Goal: Information Seeking & Learning: Compare options

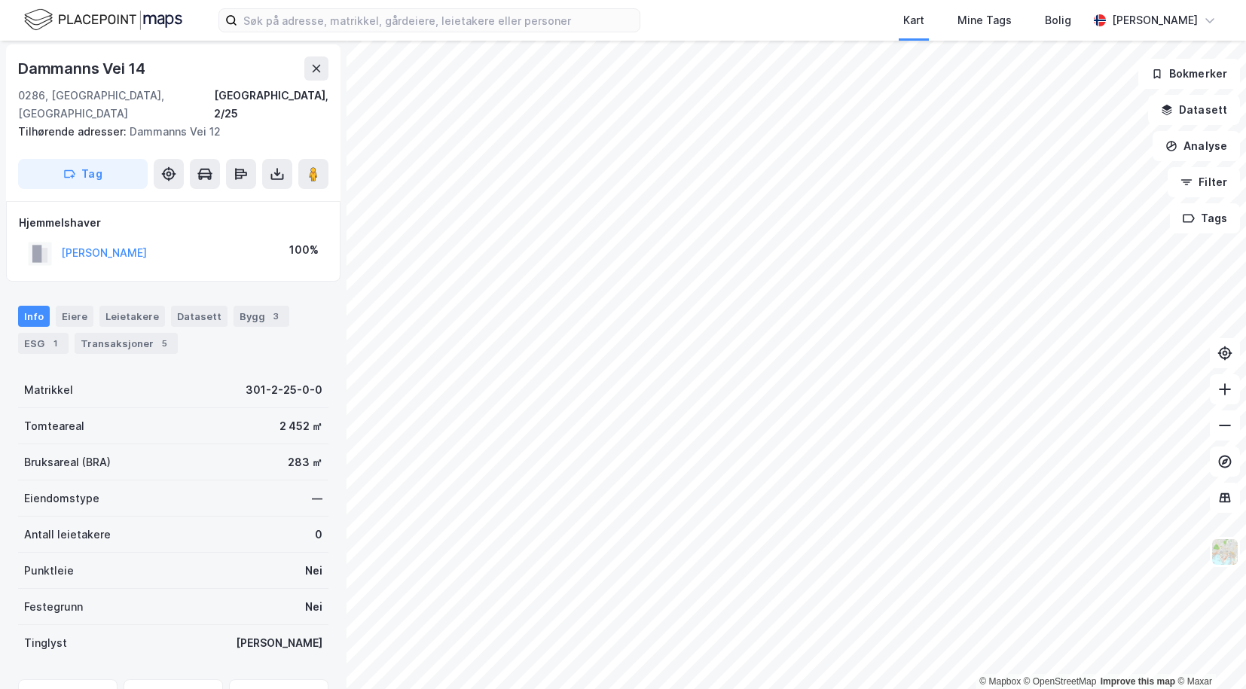
scroll to position [2, 0]
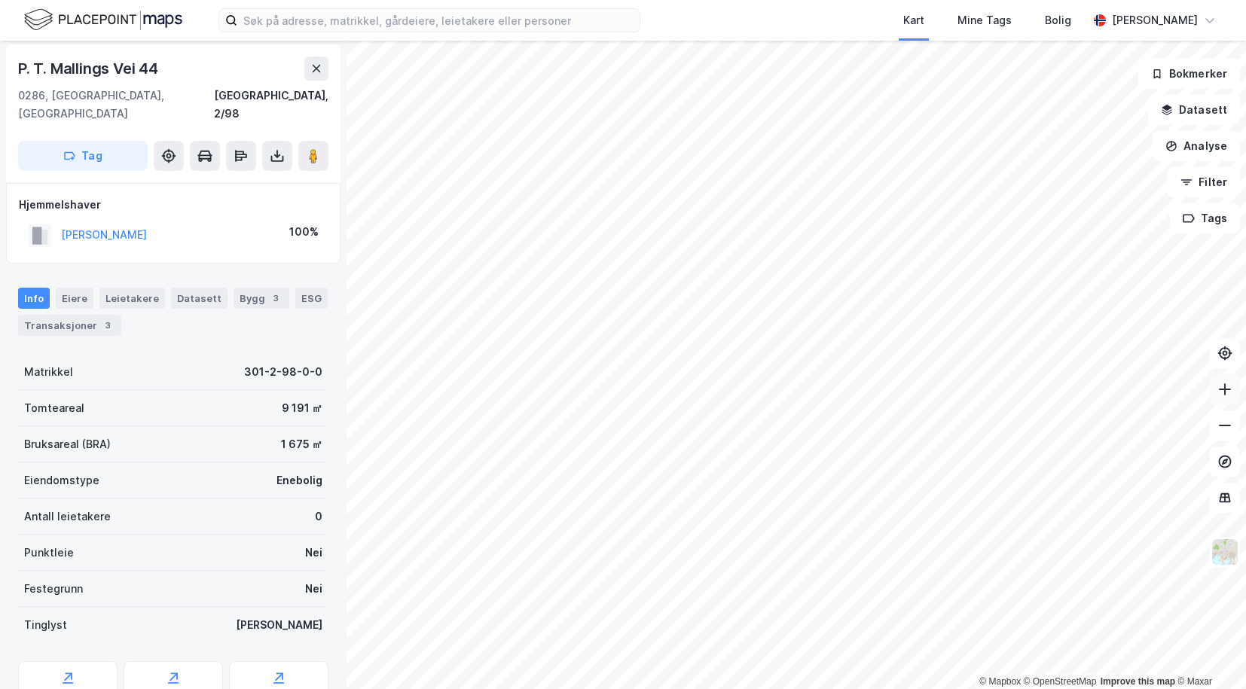
scroll to position [2, 0]
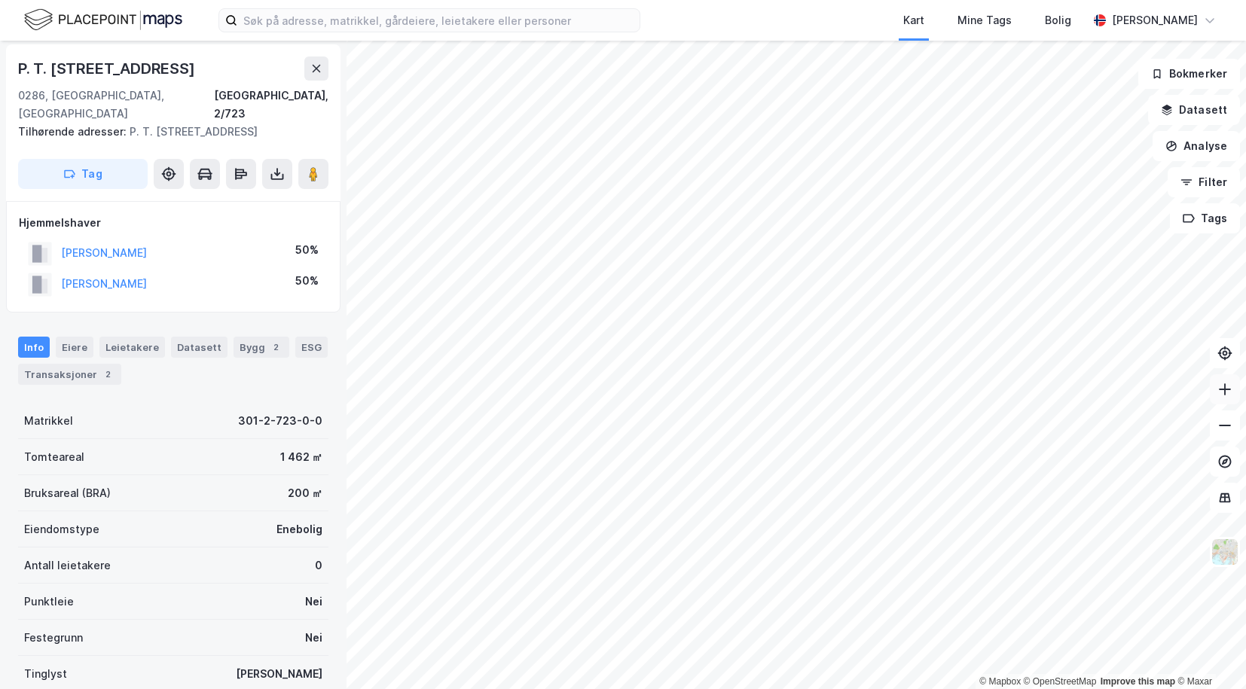
scroll to position [2, 0]
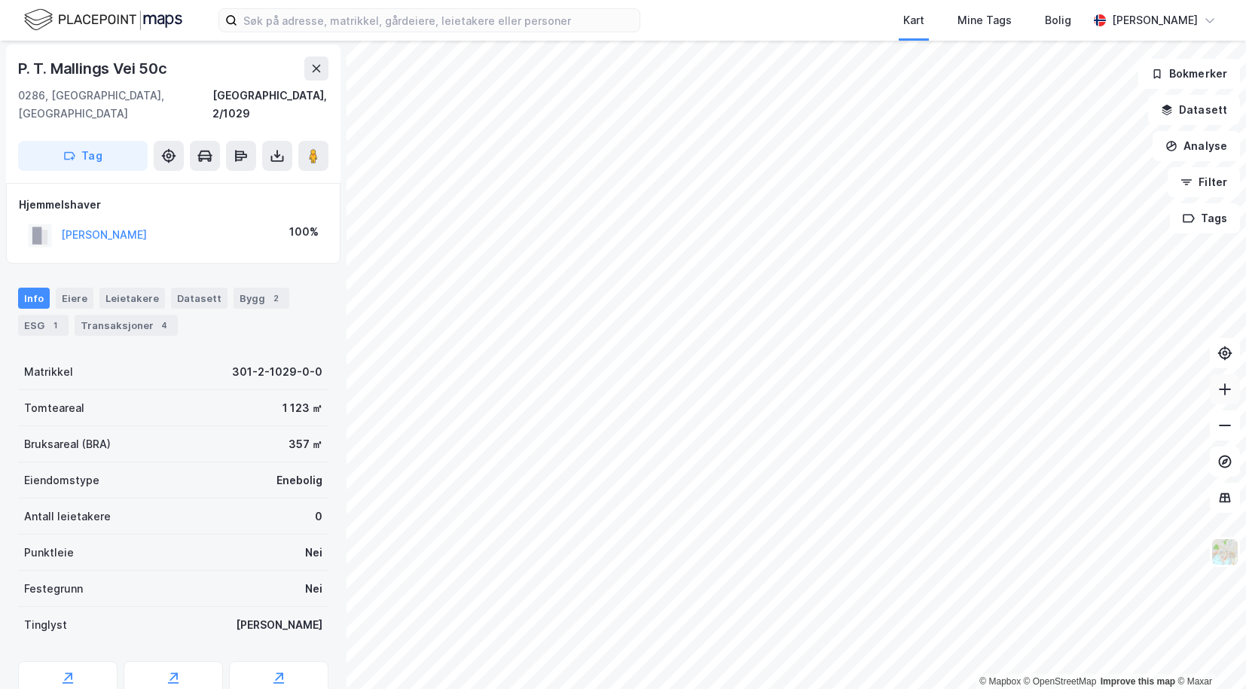
scroll to position [2, 0]
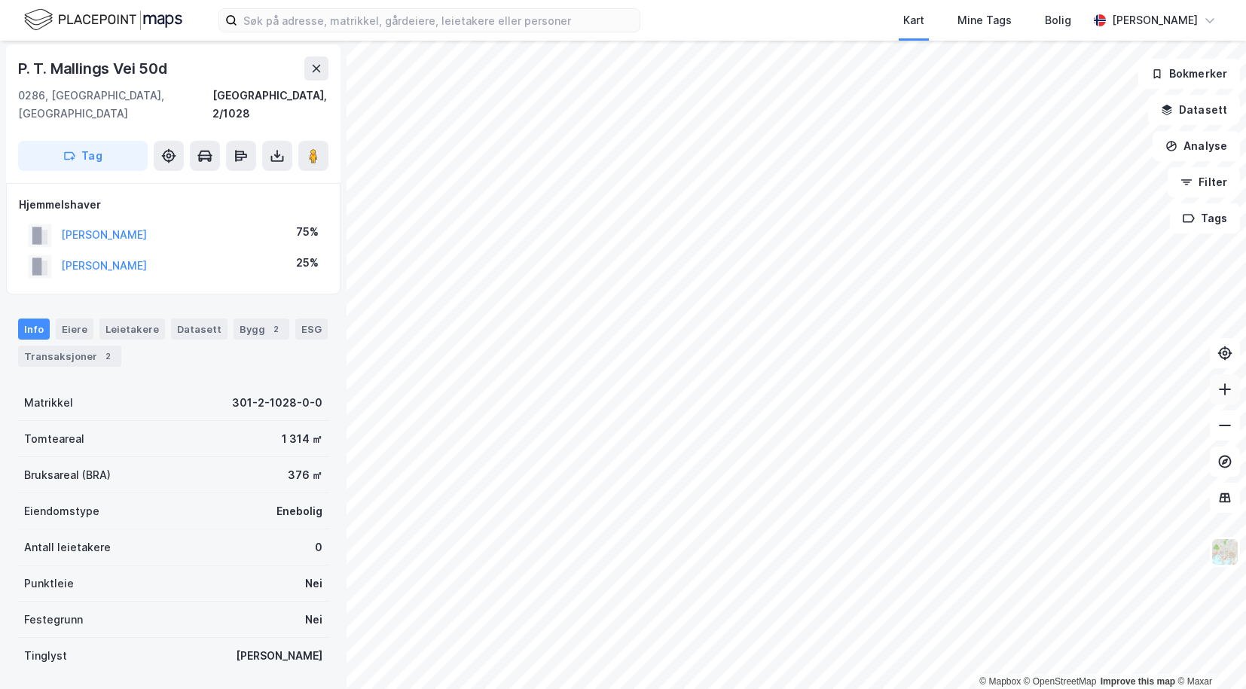
scroll to position [2, 0]
